Goal: Information Seeking & Learning: Learn about a topic

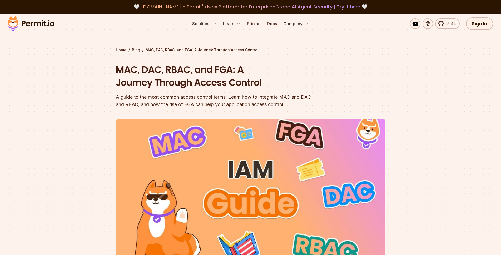
drag, startPoint x: 252, startPoint y: 15, endPoint x: 150, endPoint y: 4, distance: 102.7
click at [150, 4] on span "[DOMAIN_NAME] - Permit's New Platform for Enterprise-Grade AI Agent Security | …" at bounding box center [250, 6] width 219 height 7
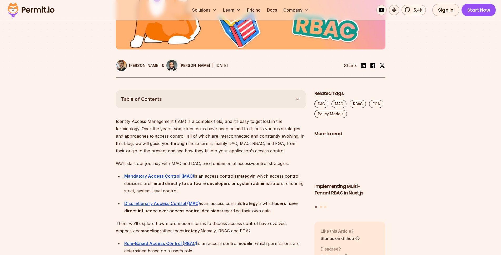
scroll to position [289, 0]
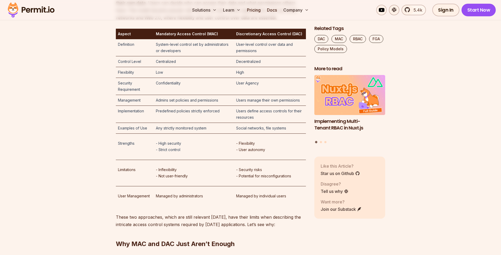
scroll to position [649, 0]
